Goal: Find specific fact: Find specific fact

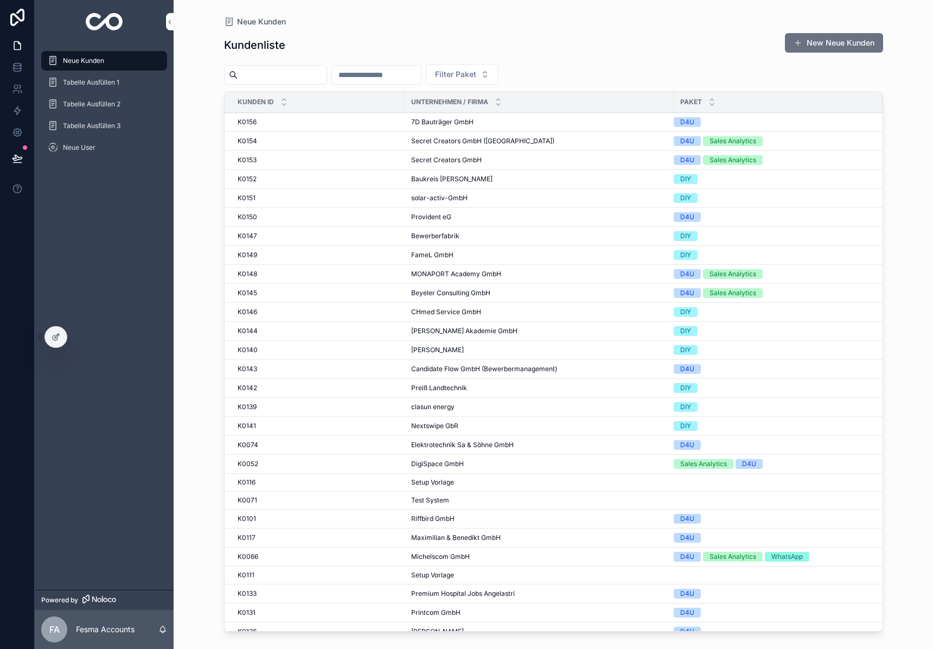
click at [305, 74] on input "scrollable content" at bounding box center [282, 74] width 89 height 15
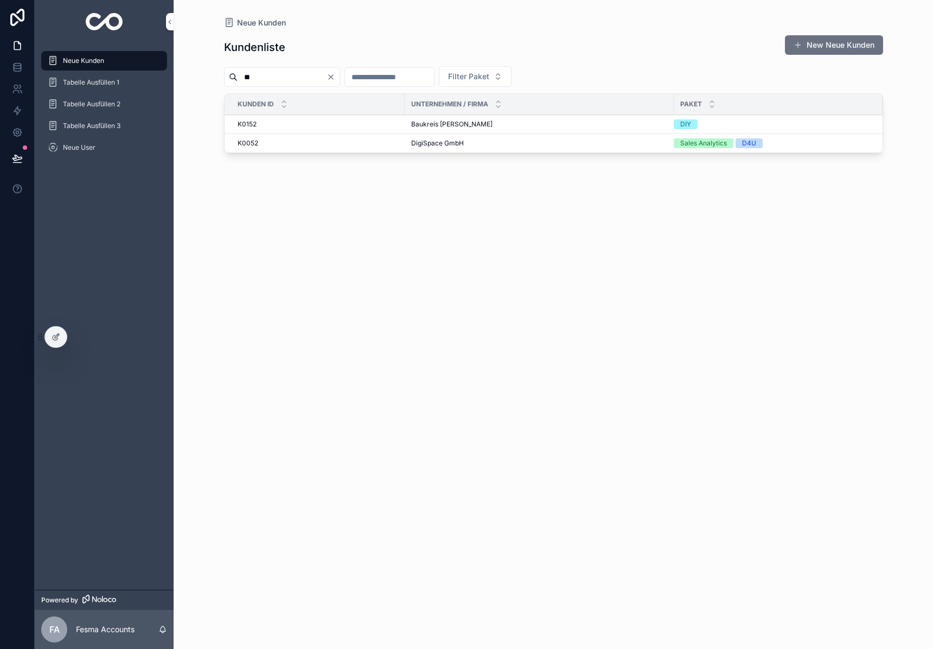
type input "**"
click at [441, 141] on span "DigiSpace GmbH" at bounding box center [437, 143] width 53 height 9
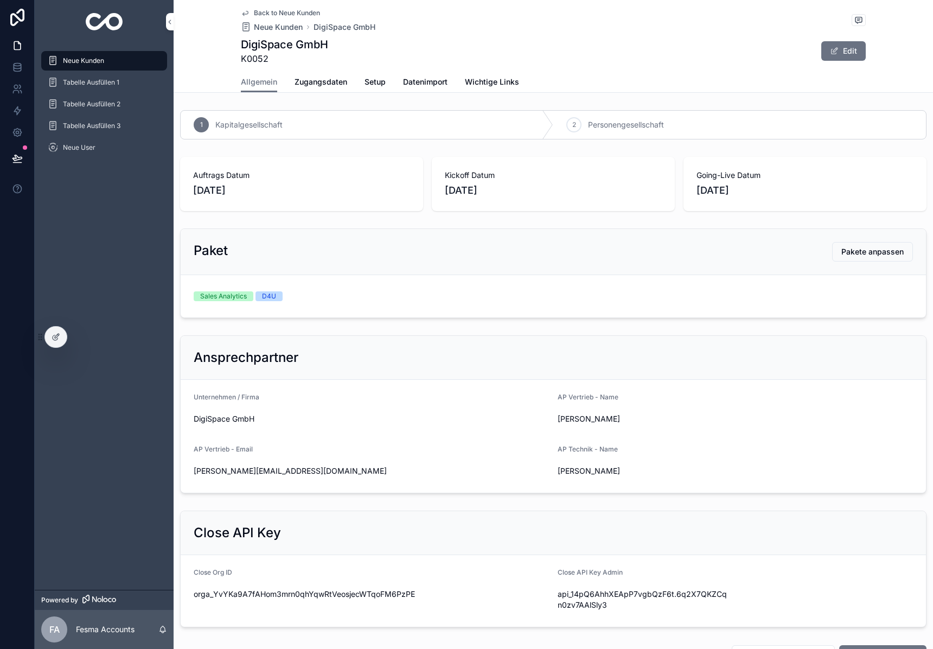
click at [316, 85] on span "Zugangsdaten" at bounding box center [321, 81] width 53 height 11
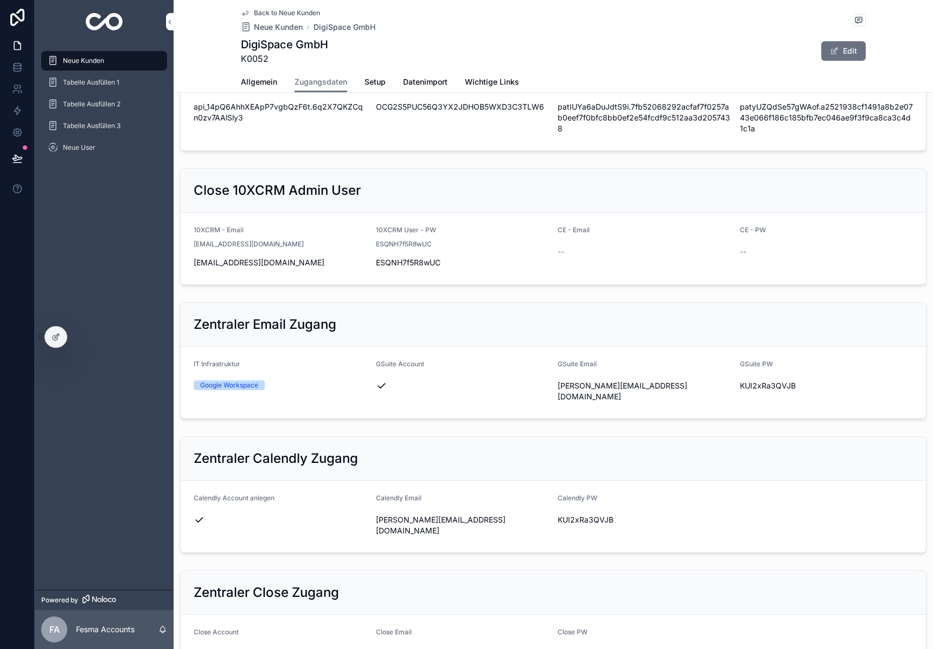
scroll to position [377, 0]
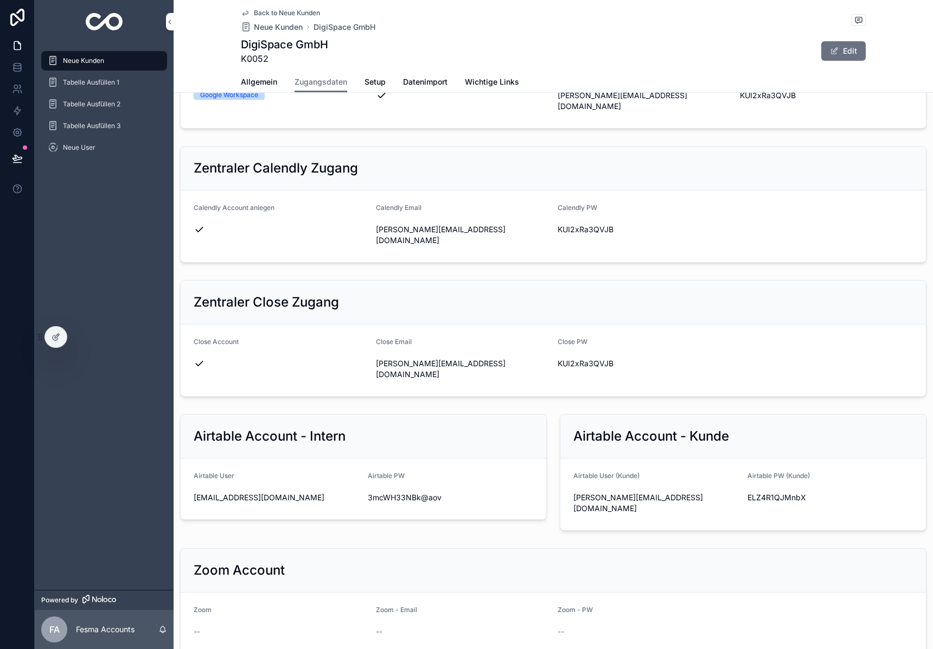
click at [623, 492] on span "[PERSON_NAME][EMAIL_ADDRESS][DOMAIN_NAME]" at bounding box center [655, 503] width 165 height 22
copy div "[PERSON_NAME][EMAIL_ADDRESS][DOMAIN_NAME]"
click at [764, 492] on span "ELZ4R1QJMnbX" at bounding box center [829, 497] width 165 height 11
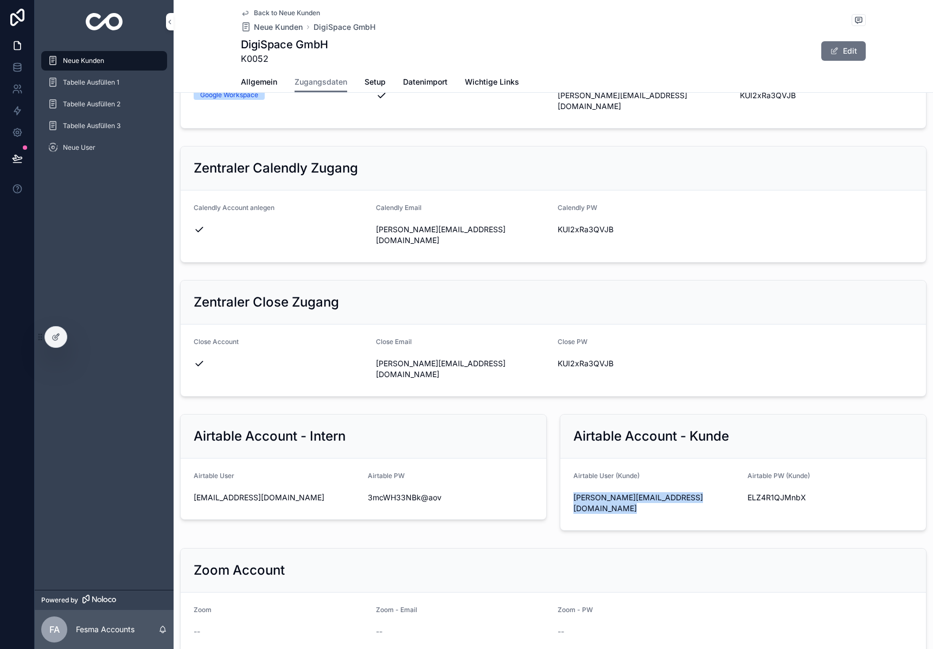
click at [764, 492] on span "ELZ4R1QJMnbX" at bounding box center [829, 497] width 165 height 11
copy span "ELZ4R1QJMnbX"
click at [111, 28] on img "scrollable content" at bounding box center [104, 21] width 37 height 17
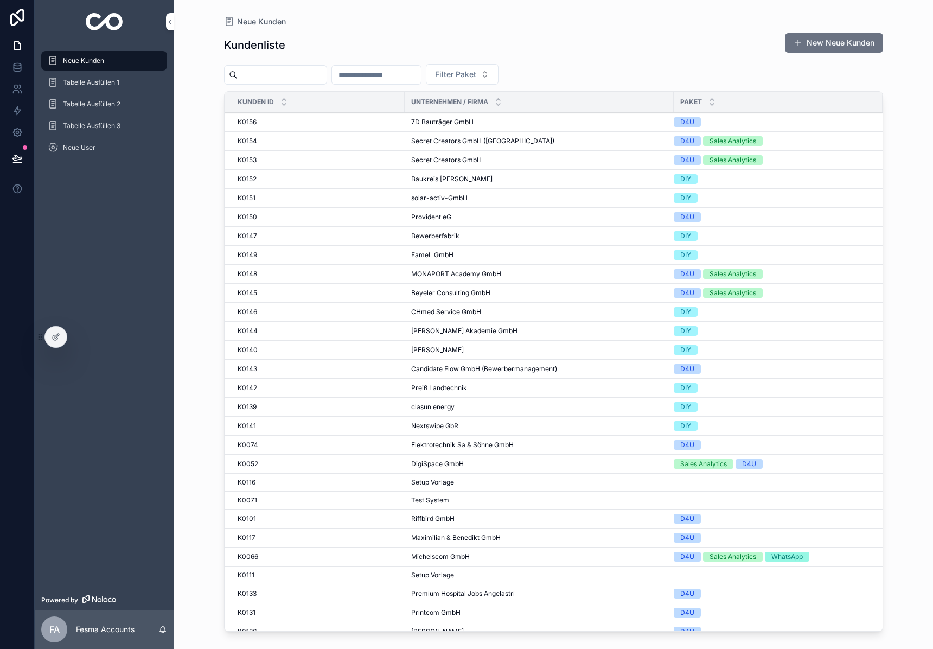
click at [267, 78] on input "scrollable content" at bounding box center [282, 74] width 89 height 15
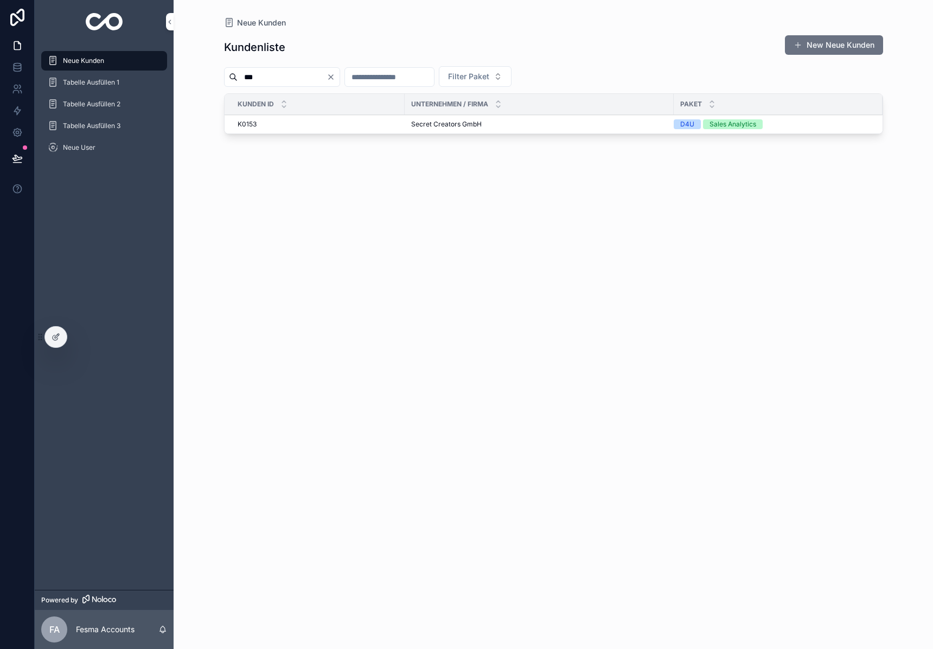
type input "***"
drag, startPoint x: 441, startPoint y: 117, endPoint x: 430, endPoint y: 124, distance: 13.2
click at [430, 124] on span "Secret Creators GmbH" at bounding box center [446, 124] width 71 height 9
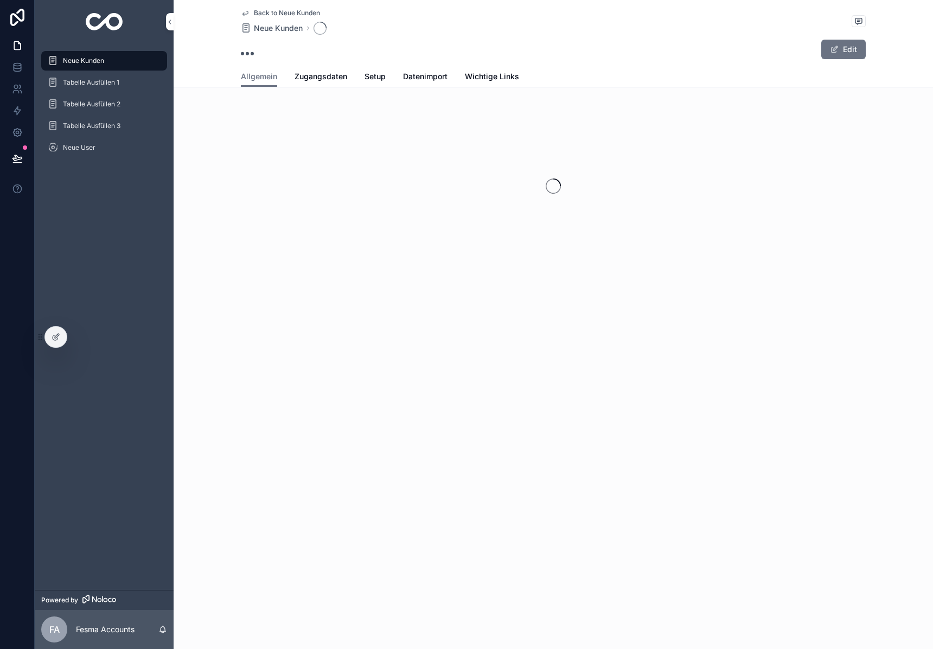
click at [327, 77] on span "Zugangsdaten" at bounding box center [321, 76] width 53 height 11
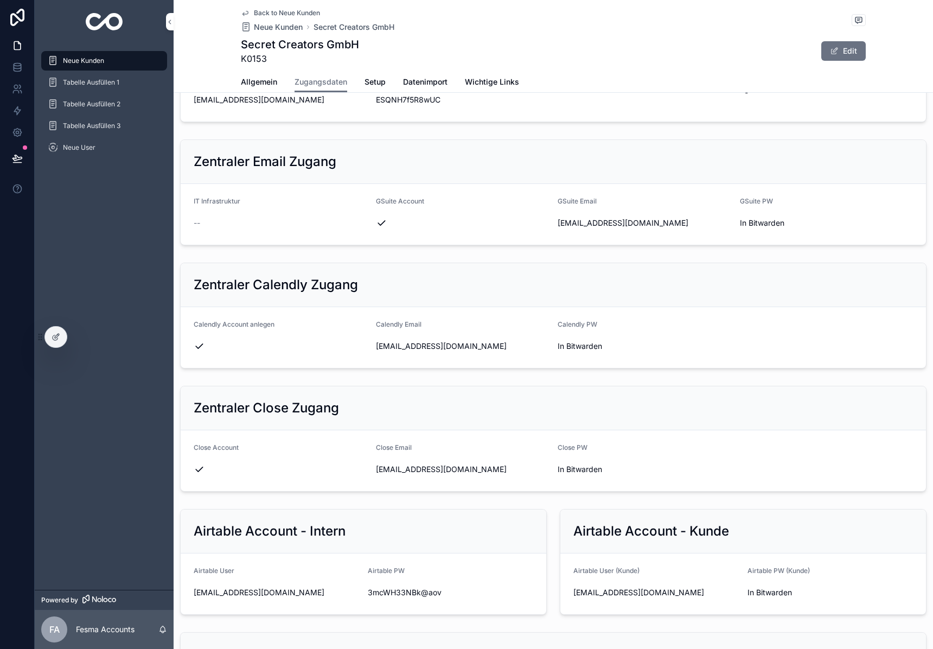
scroll to position [937, 0]
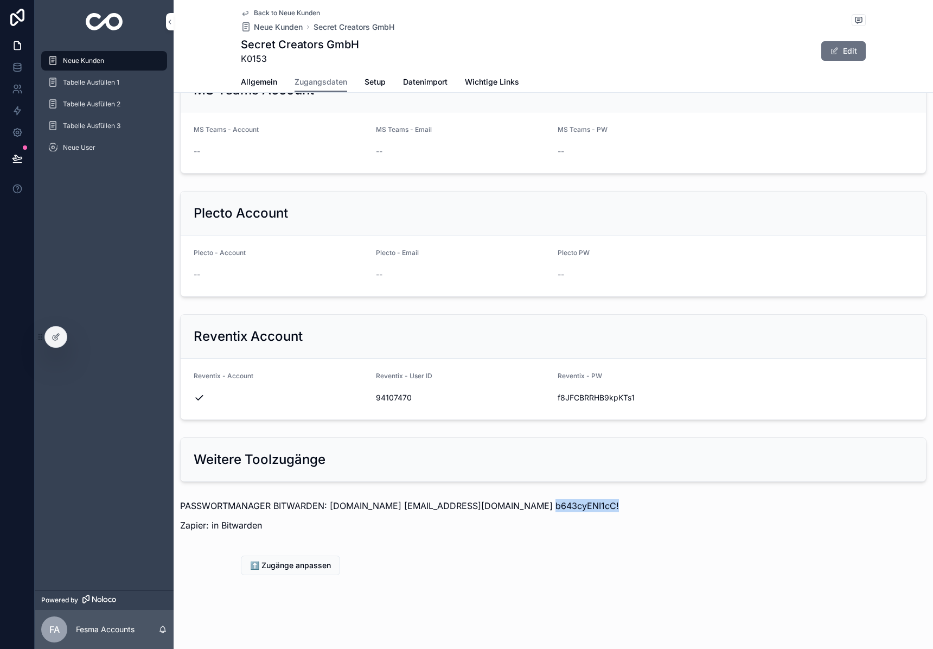
drag, startPoint x: 523, startPoint y: 506, endPoint x: 668, endPoint y: 507, distance: 144.8
click at [668, 507] on p "PASSWORTMANAGER BITWARDEN: [DOMAIN_NAME] [EMAIL_ADDRESS][DOMAIN_NAME] b643cyENI…" at bounding box center [553, 505] width 746 height 13
copy p "b643cyENI1cC!"
drag, startPoint x: 331, startPoint y: 506, endPoint x: 434, endPoint y: 508, distance: 103.1
click at [434, 508] on p "PASSWORTMANAGER BITWARDEN: [DOMAIN_NAME] [EMAIL_ADDRESS][DOMAIN_NAME] b643cyENI…" at bounding box center [553, 505] width 746 height 13
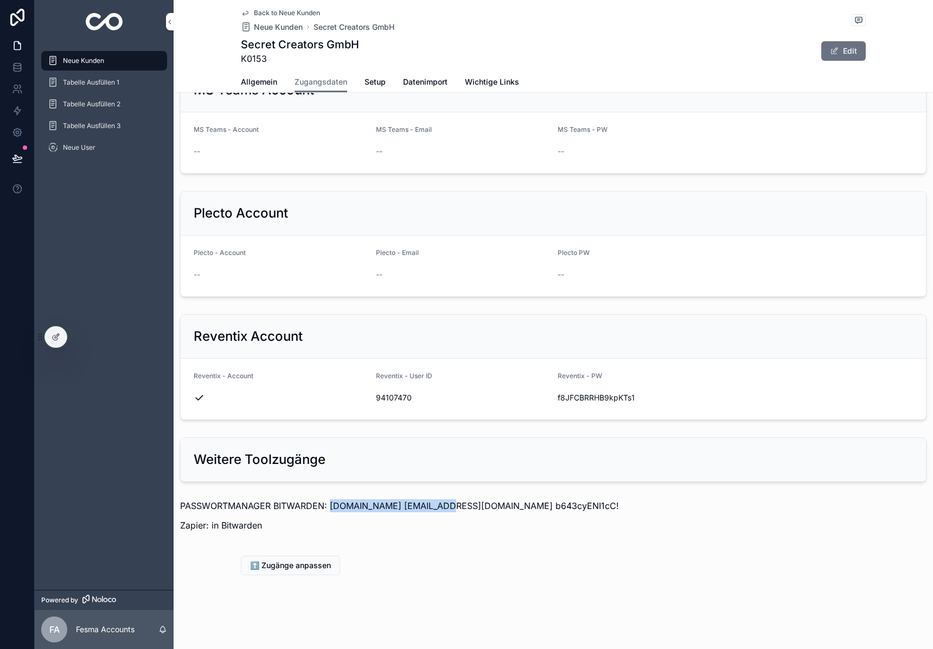
copy p "[DOMAIN_NAME]"
click at [529, 439] on div "Weitere Toolzugänge" at bounding box center [553, 459] width 745 height 43
drag, startPoint x: 432, startPoint y: 506, endPoint x: 332, endPoint y: 508, distance: 100.4
click at [332, 508] on p "PASSWORTMANAGER BITWARDEN: [DOMAIN_NAME] [EMAIL_ADDRESS][DOMAIN_NAME] b643cyENI…" at bounding box center [553, 505] width 746 height 13
copy p "[DOMAIN_NAME]"
